Goal: Task Accomplishment & Management: Manage account settings

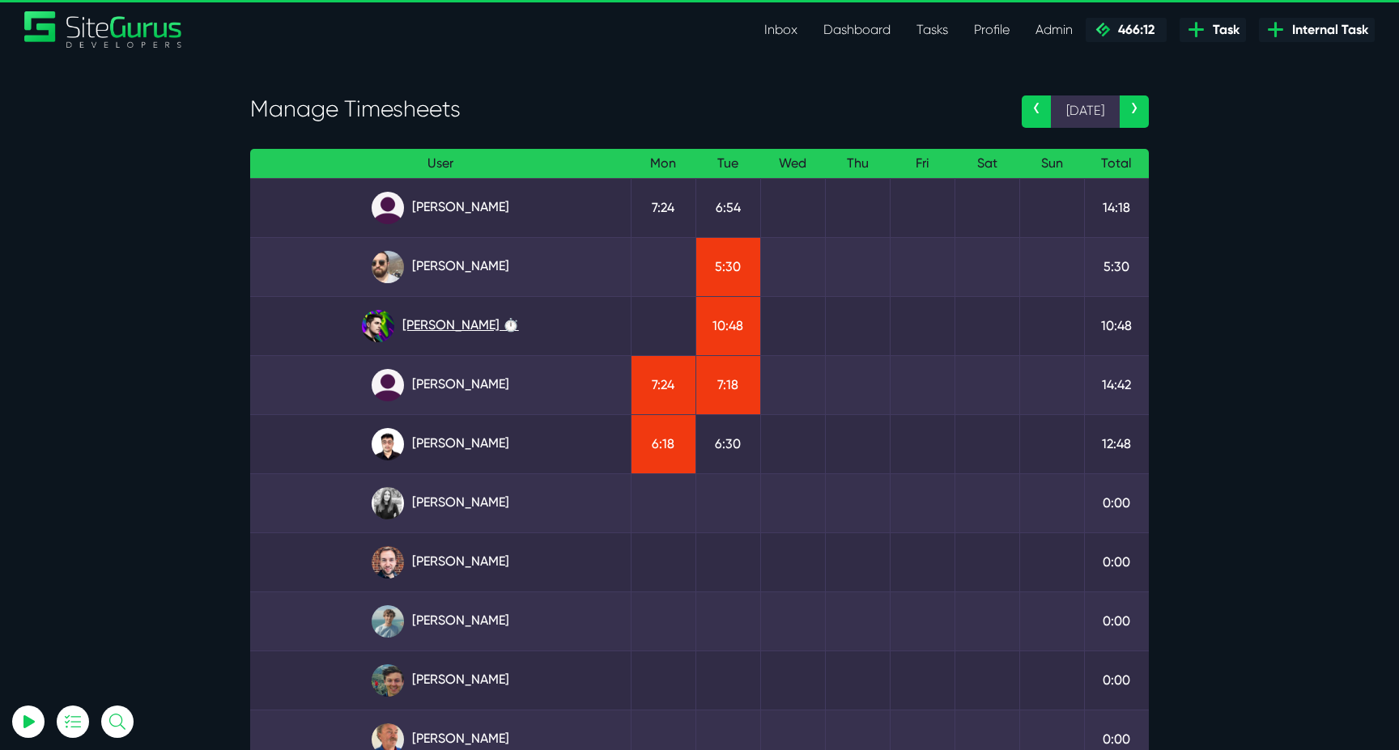
click at [457, 322] on link "[PERSON_NAME] ⏱️" at bounding box center [440, 326] width 355 height 32
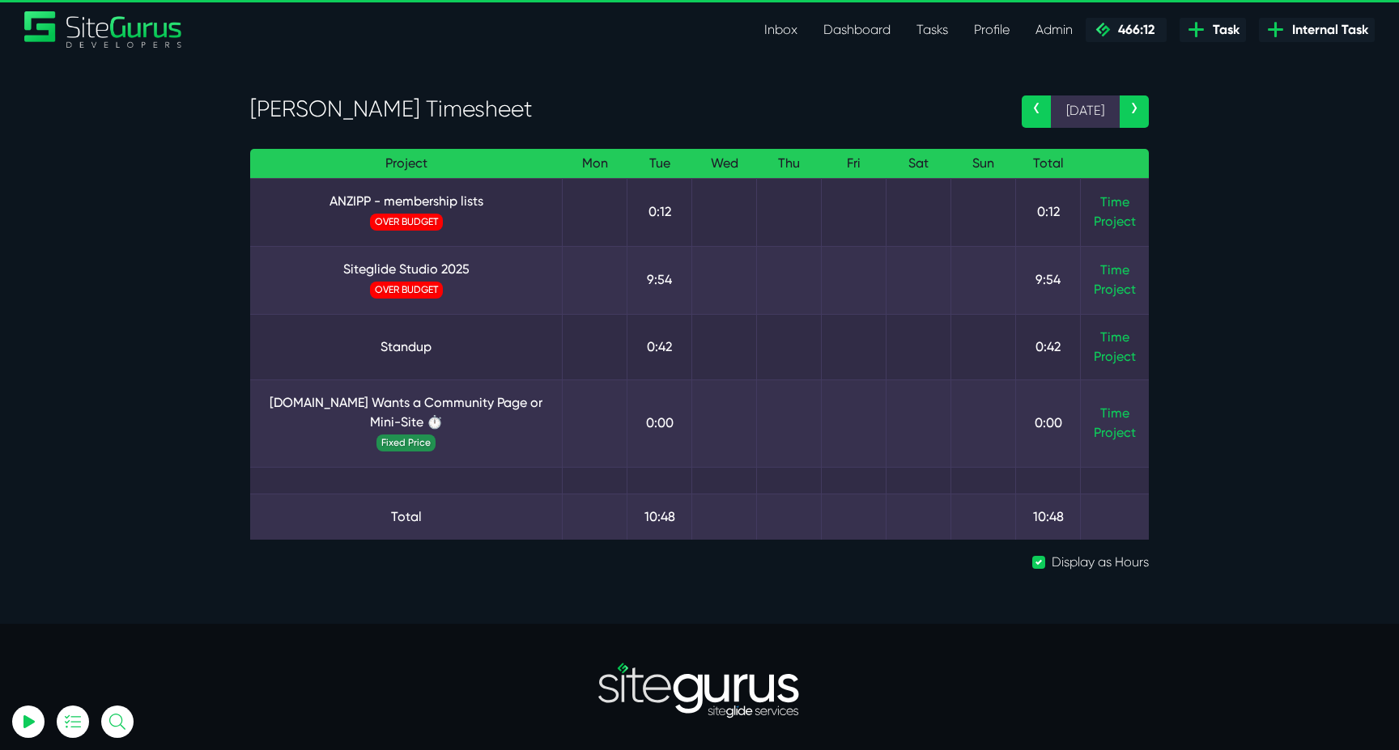
click at [1102, 261] on td "Time Project" at bounding box center [1115, 280] width 69 height 68
click at [1102, 266] on link "Time" at bounding box center [1114, 269] width 29 height 15
click at [1119, 413] on link "Time" at bounding box center [1114, 413] width 29 height 15
click at [325, 398] on link "PDH.ORG Wants a Community Page or Mini-Site ⏱️" at bounding box center [406, 412] width 286 height 39
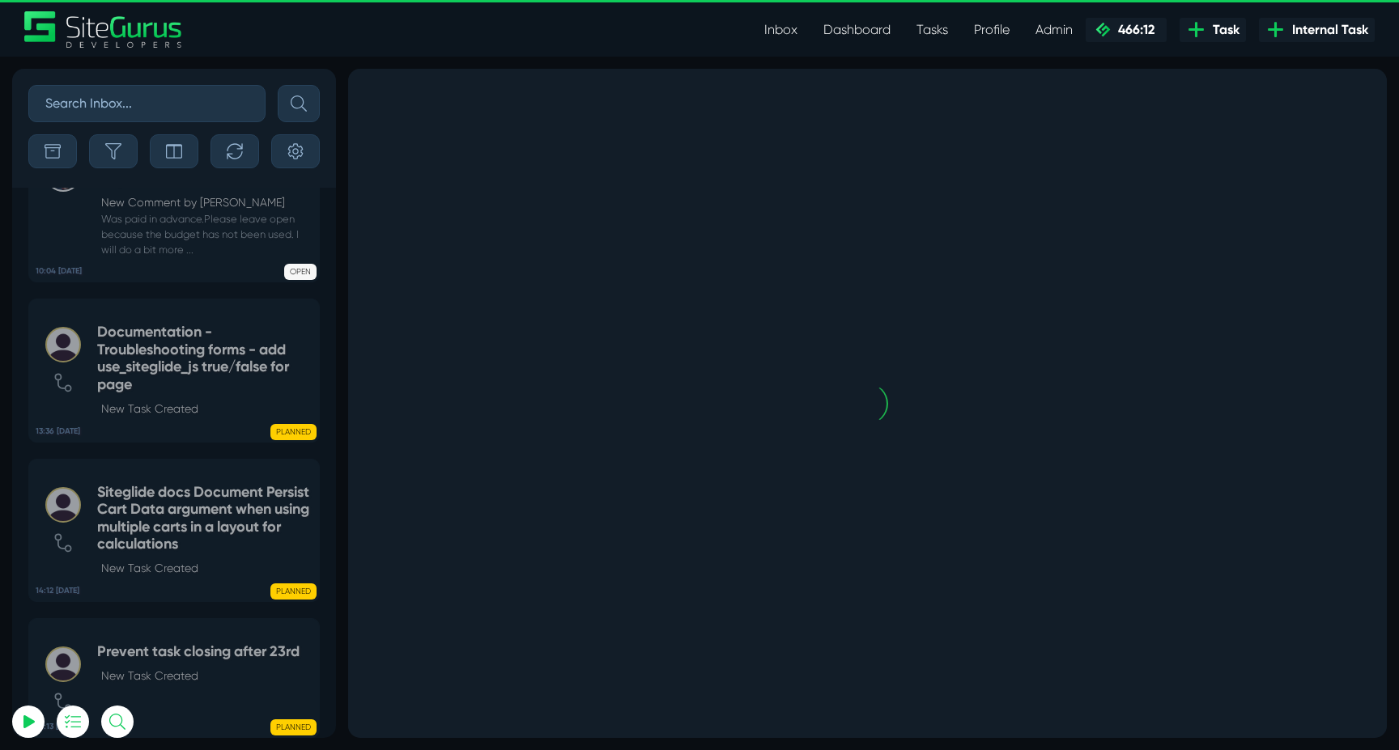
scroll to position [-3742, 0]
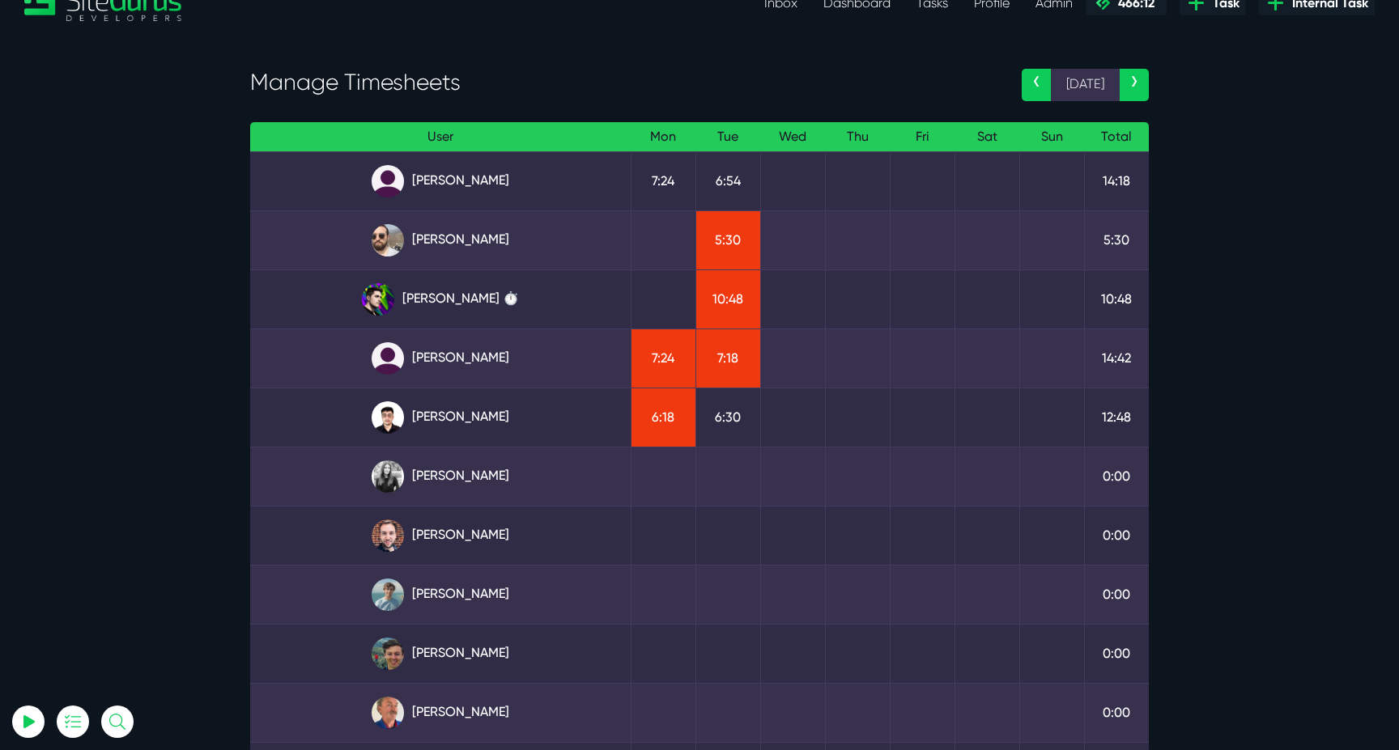
scroll to position [21, 0]
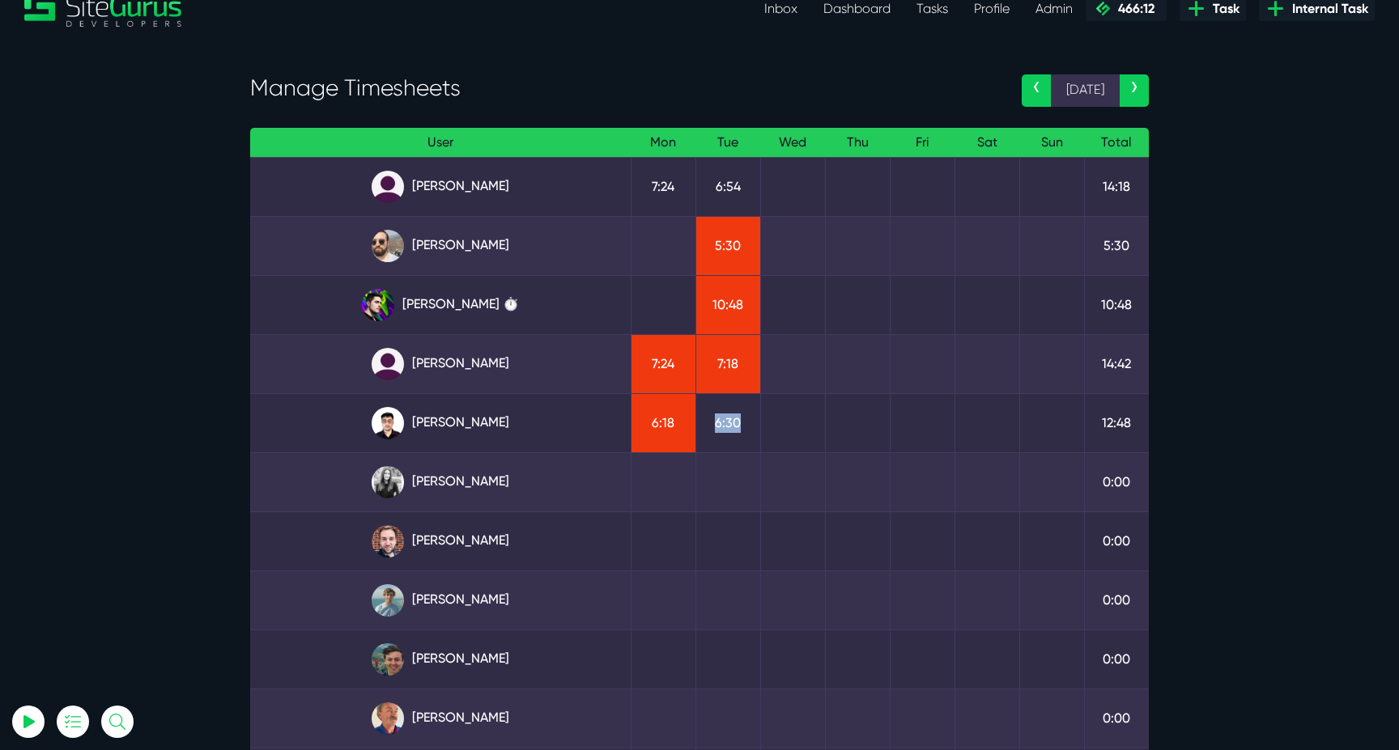
drag, startPoint x: 740, startPoint y: 427, endPoint x: 716, endPoint y: 427, distance: 24.3
click at [716, 427] on td "6:30" at bounding box center [727, 422] width 65 height 59
click at [480, 429] on link "Kevin Abelgas" at bounding box center [440, 423] width 355 height 32
click at [481, 236] on link "Gary Purbrick" at bounding box center [440, 246] width 355 height 32
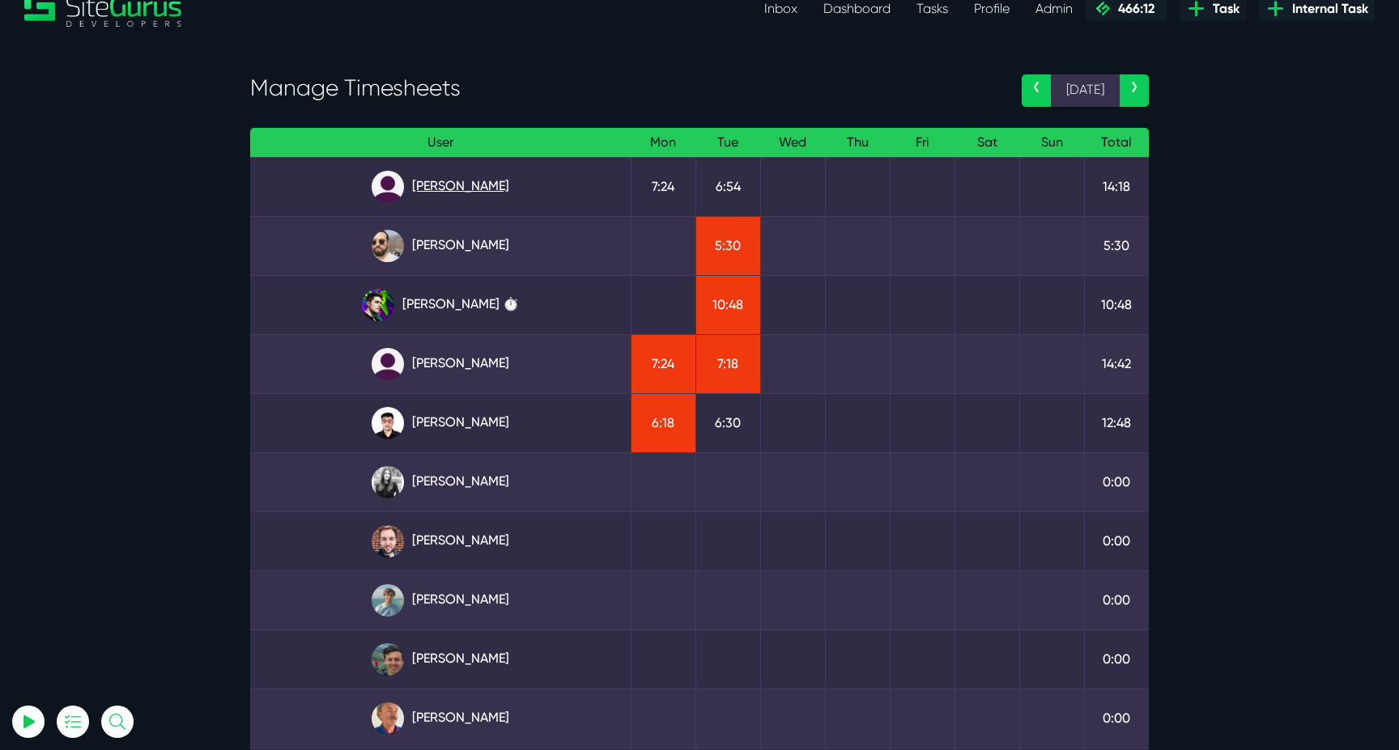
click at [423, 187] on link "Angel Dagondon" at bounding box center [440, 187] width 355 height 32
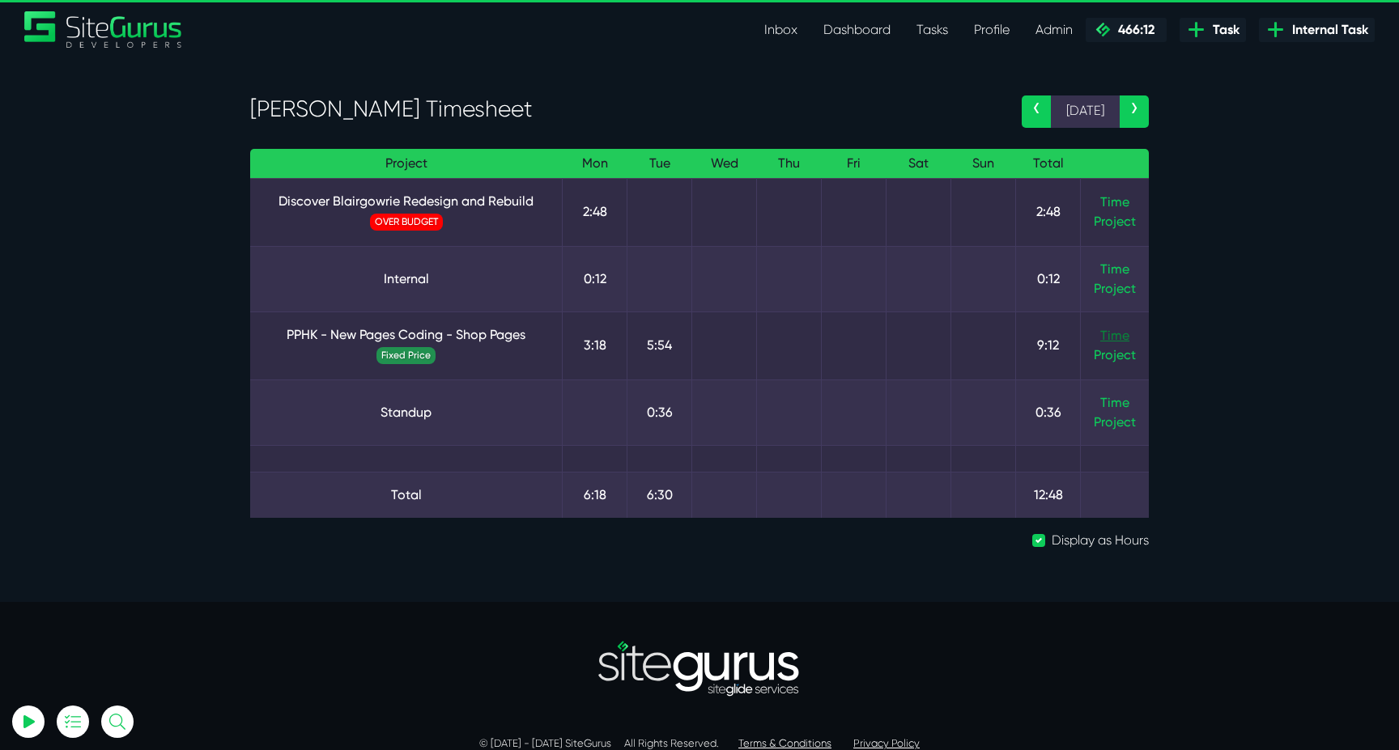
click at [1115, 335] on link "Time" at bounding box center [1114, 335] width 29 height 15
